Goal: Check status: Check status

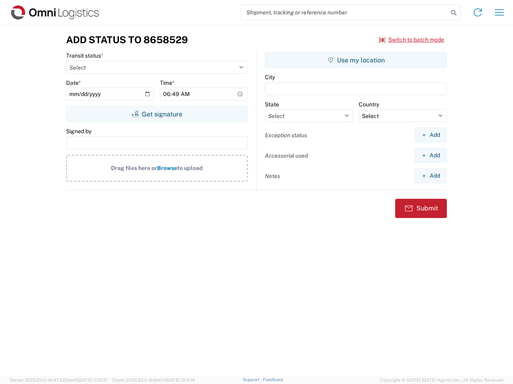
click at [344, 12] on input "search" at bounding box center [343, 12] width 207 height 15
click at [453, 13] on icon at bounding box center [453, 12] width 11 height 11
click at [477, 12] on icon at bounding box center [477, 12] width 13 height 13
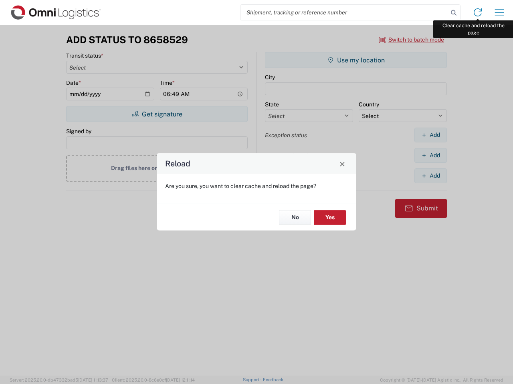
click at [499, 12] on div "Reload Are you sure, you want to clear cache and reload the page? No Yes" at bounding box center [256, 192] width 513 height 384
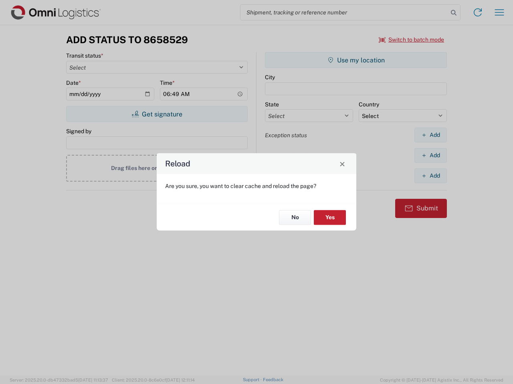
click at [411, 40] on div "Reload Are you sure, you want to clear cache and reload the page? No Yes" at bounding box center [256, 192] width 513 height 384
click at [157, 114] on div "Reload Are you sure, you want to clear cache and reload the page? No Yes" at bounding box center [256, 192] width 513 height 384
click at [356, 60] on div "Reload Are you sure, you want to clear cache and reload the page? No Yes" at bounding box center [256, 192] width 513 height 384
click at [430, 135] on div "Reload Are you sure, you want to clear cache and reload the page? No Yes" at bounding box center [256, 192] width 513 height 384
click at [430, 155] on div "Reload Are you sure, you want to clear cache and reload the page? No Yes" at bounding box center [256, 192] width 513 height 384
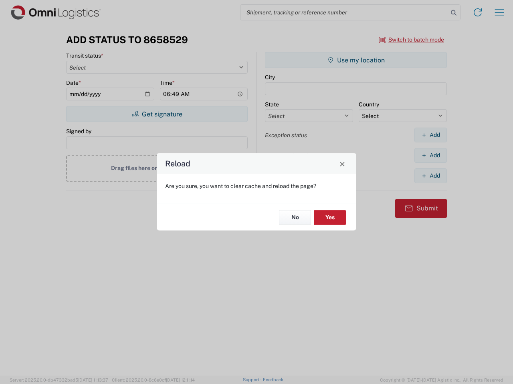
click at [430, 176] on div "Reload Are you sure, you want to clear cache and reload the page? No Yes" at bounding box center [256, 192] width 513 height 384
